Goal: Use online tool/utility: Use online tool/utility

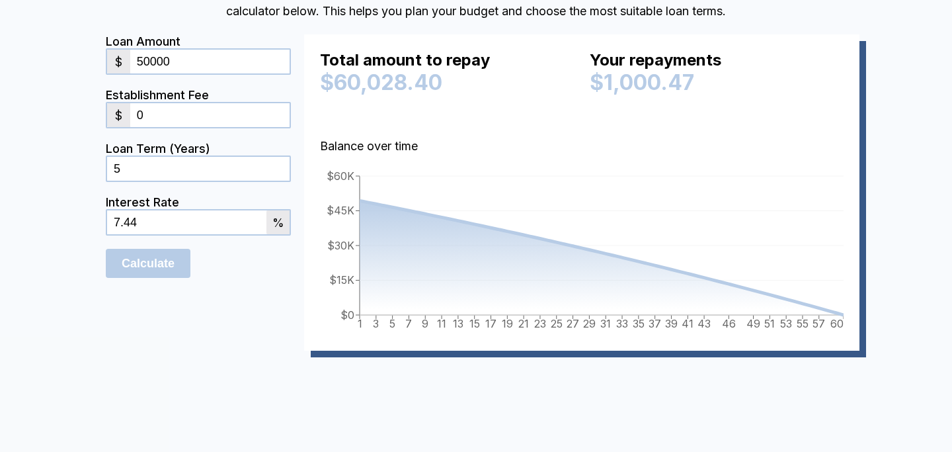
scroll to position [5646, 0]
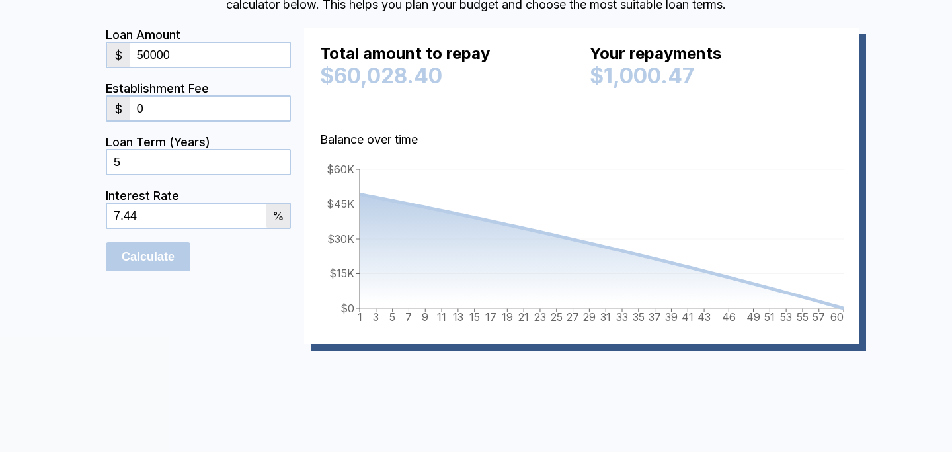
drag, startPoint x: 179, startPoint y: 169, endPoint x: 132, endPoint y: 168, distance: 47.6
click at [132, 67] on input "50000" at bounding box center [209, 55] width 159 height 24
type input "375000"
click at [139, 271] on input "Calculate" at bounding box center [148, 256] width 85 height 29
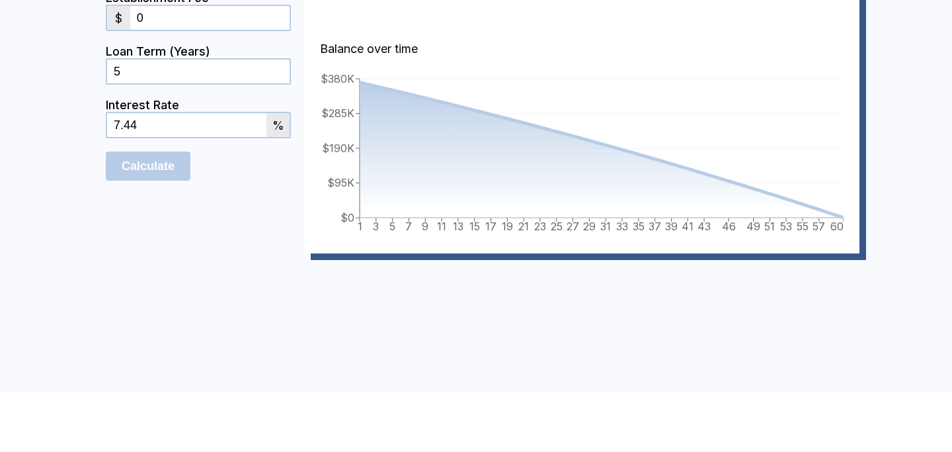
scroll to position [5739, 0]
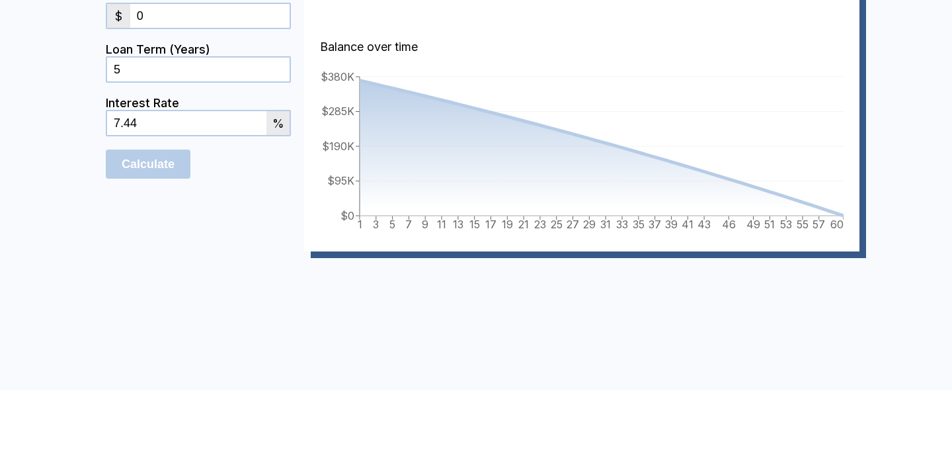
drag, startPoint x: 127, startPoint y: 187, endPoint x: 107, endPoint y: 187, distance: 19.8
click at [107, 81] on input "5" at bounding box center [198, 70] width 183 height 24
type input "10"
click at [106, 149] on input "Calculate" at bounding box center [148, 163] width 85 height 29
drag, startPoint x: 147, startPoint y: 238, endPoint x: 85, endPoint y: 237, distance: 61.5
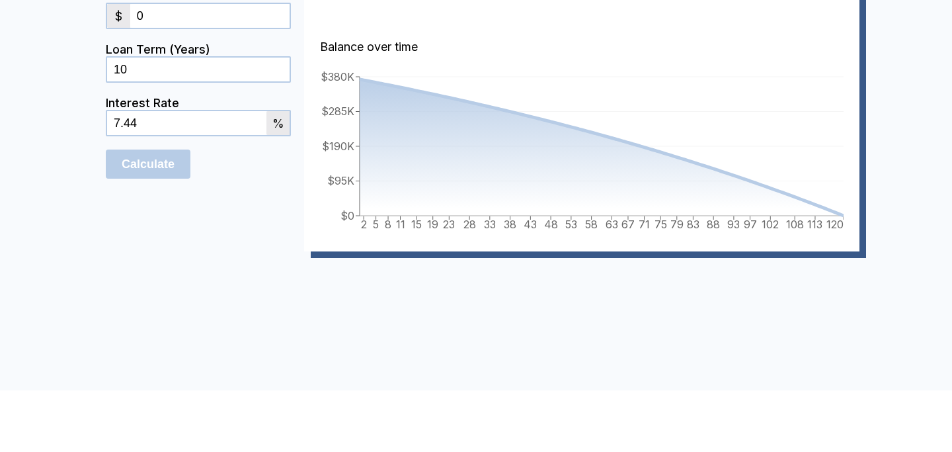
click at [85, 237] on div "Business Loan Repayment Calculator To estimate your monthly repayments and the …" at bounding box center [475, 63] width 793 height 456
type input "6.25"
click at [106, 149] on input "Calculate" at bounding box center [148, 163] width 85 height 29
click at [117, 251] on form "Loan Amount $ 375000 Establishment Fee $ 0 Loan Term (Years) 10 Interest Rate 6…" at bounding box center [198, 93] width 185 height 316
click at [159, 179] on input "Calculate" at bounding box center [148, 163] width 85 height 29
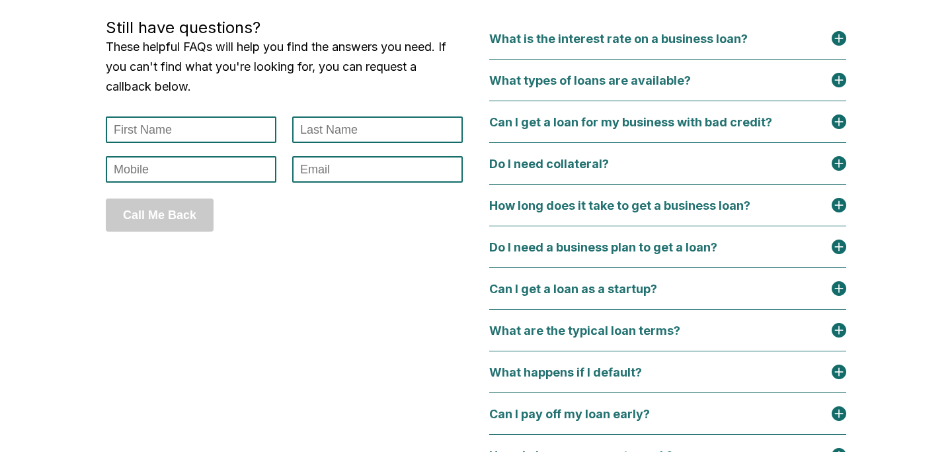
scroll to position [6261, 0]
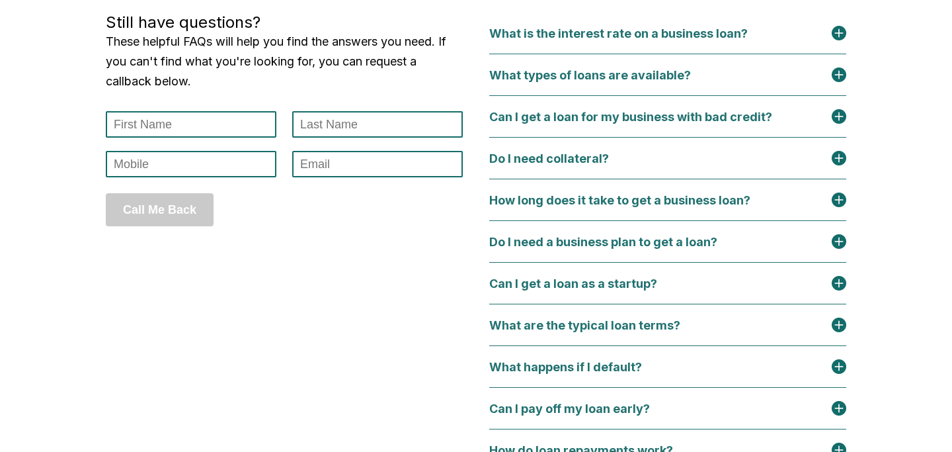
click at [529, 165] on div "Do I need collateral?" at bounding box center [557, 158] width 136 height 14
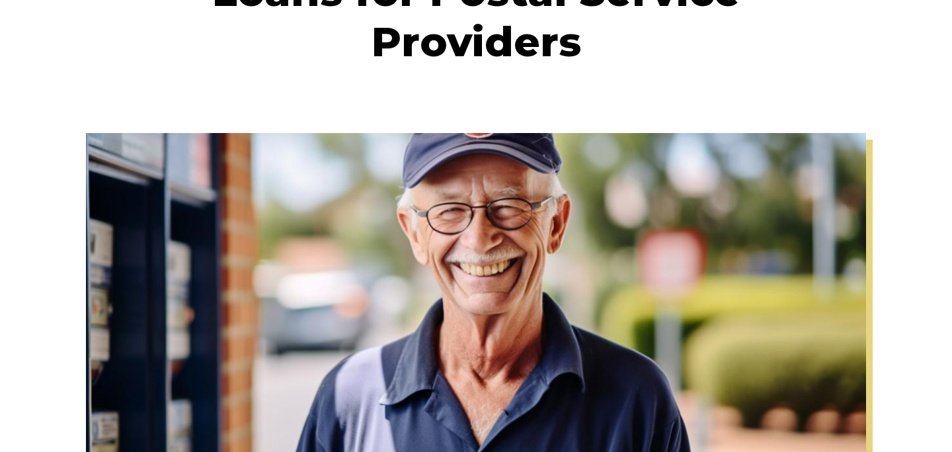
scroll to position [0, 0]
